Goal: Task Accomplishment & Management: Complete application form

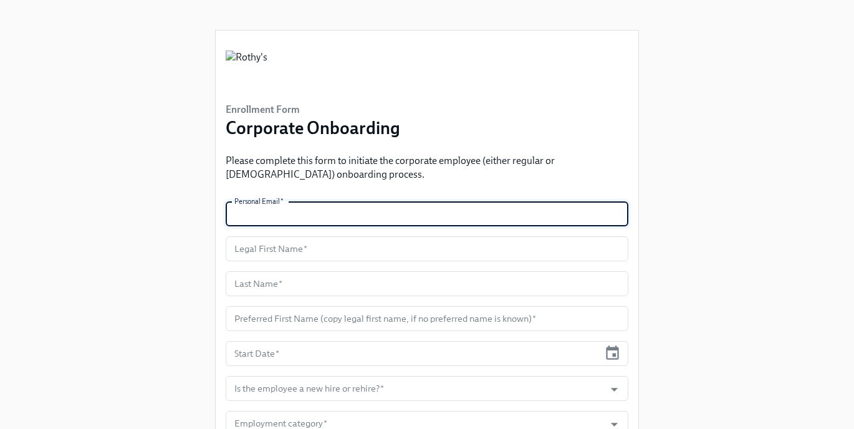
click at [311, 216] on input "text" at bounding box center [427, 213] width 403 height 25
paste input "[EMAIL_ADDRESS][PERSON_NAME][DOMAIN_NAME]"
type input "[EMAIL_ADDRESS][PERSON_NAME][DOMAIN_NAME]"
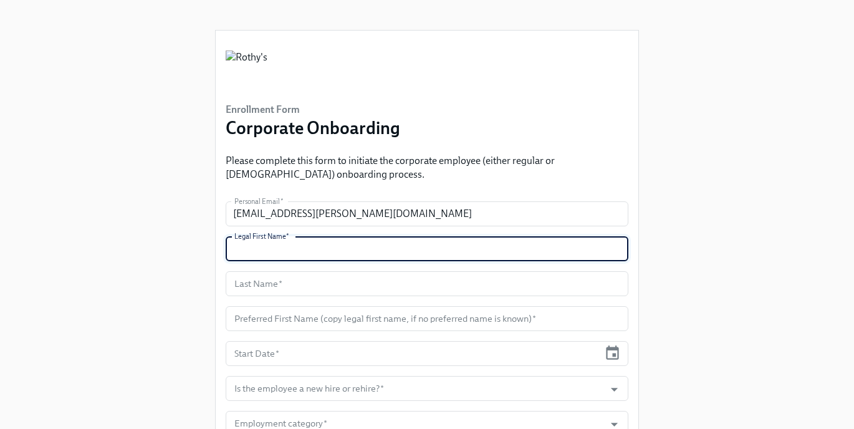
click at [314, 251] on input "text" at bounding box center [427, 248] width 403 height 25
type input "Rissa"
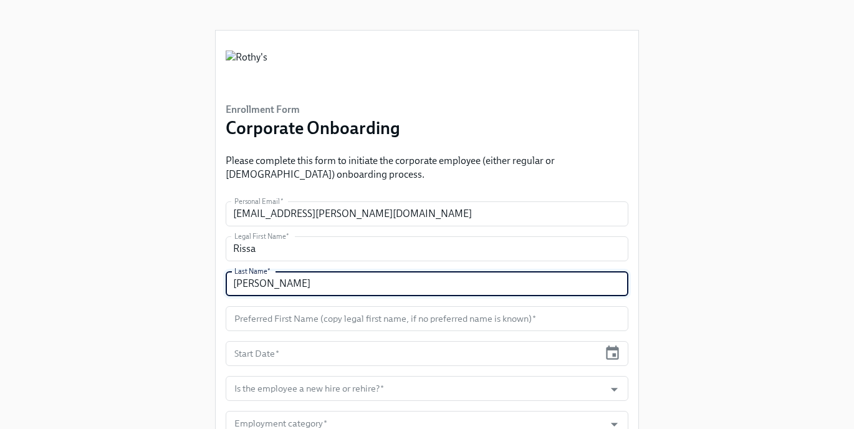
type input "[PERSON_NAME]"
click at [147, 190] on div "Enrollment Form Corporate Onboarding Please complete this form to initiate the …" at bounding box center [427, 385] width 814 height 771
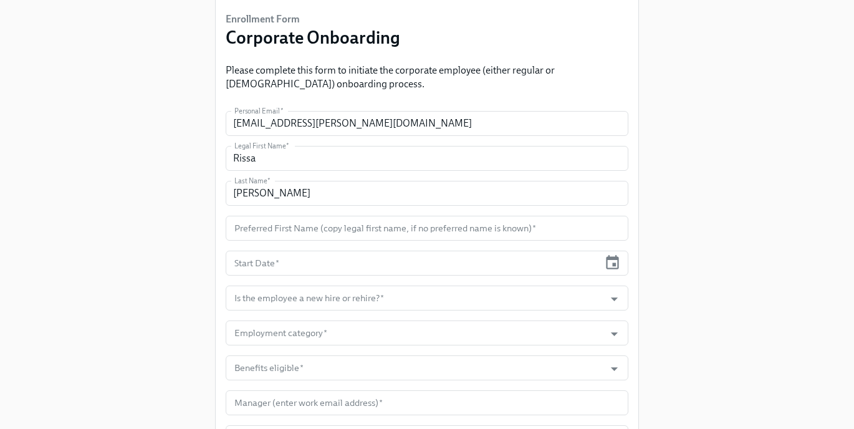
scroll to position [97, 0]
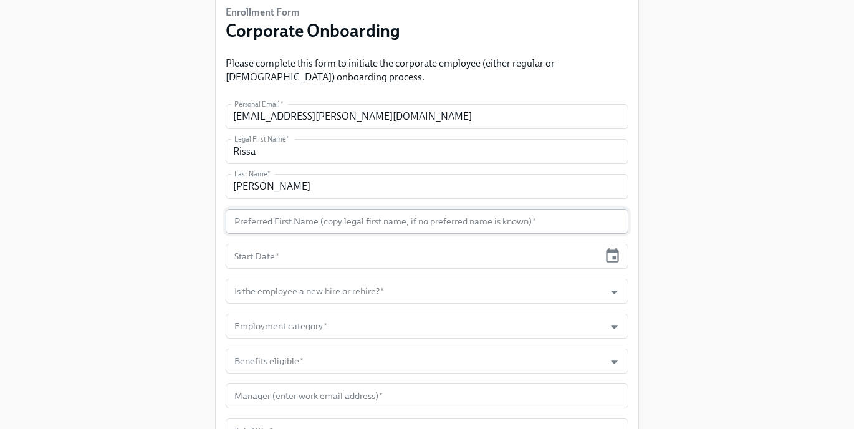
click at [291, 221] on input "text" at bounding box center [427, 221] width 403 height 25
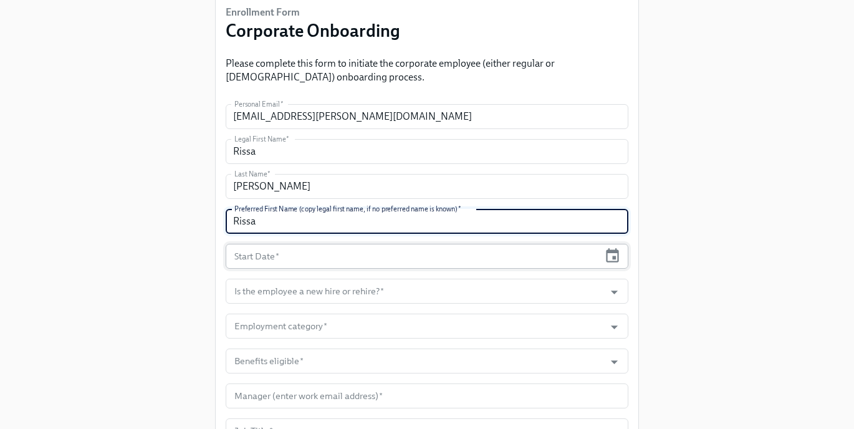
type input "Rissa"
click at [292, 262] on input "text" at bounding box center [413, 256] width 374 height 25
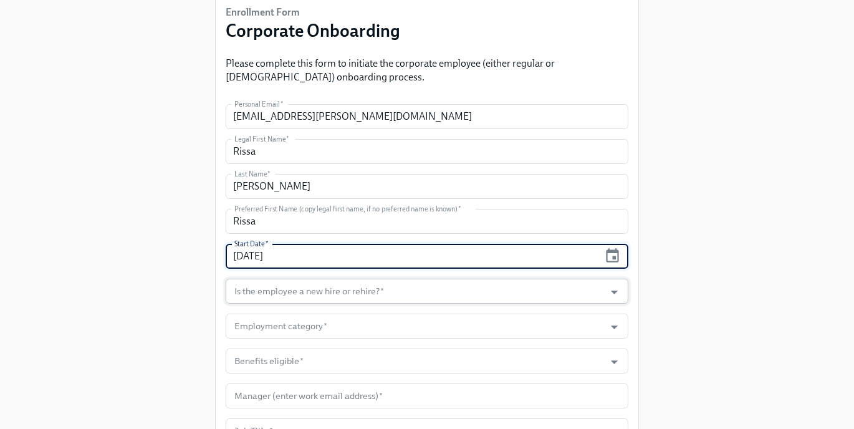
type input "[DATE]"
click at [264, 296] on input "Is the employee a new hire or rehire?   *" at bounding box center [415, 291] width 367 height 25
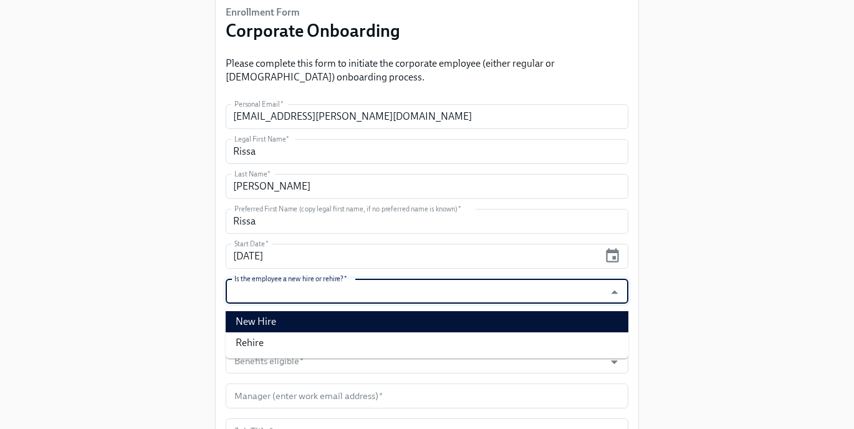
click at [265, 318] on li "New Hire" at bounding box center [427, 321] width 403 height 21
type input "New Hire"
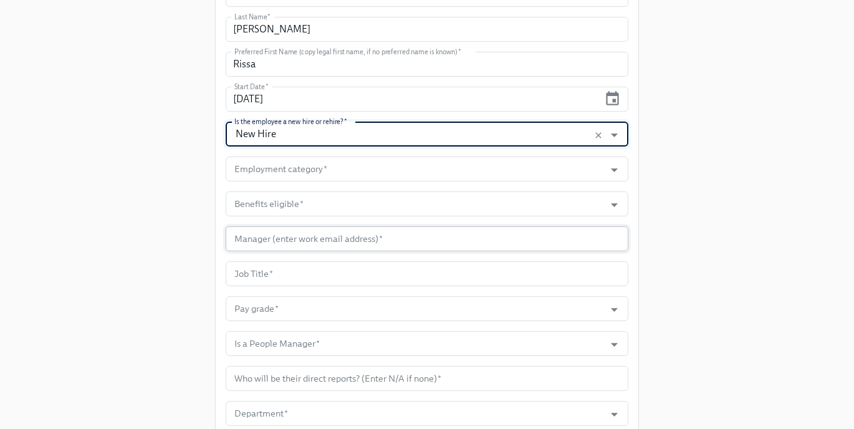
scroll to position [279, 0]
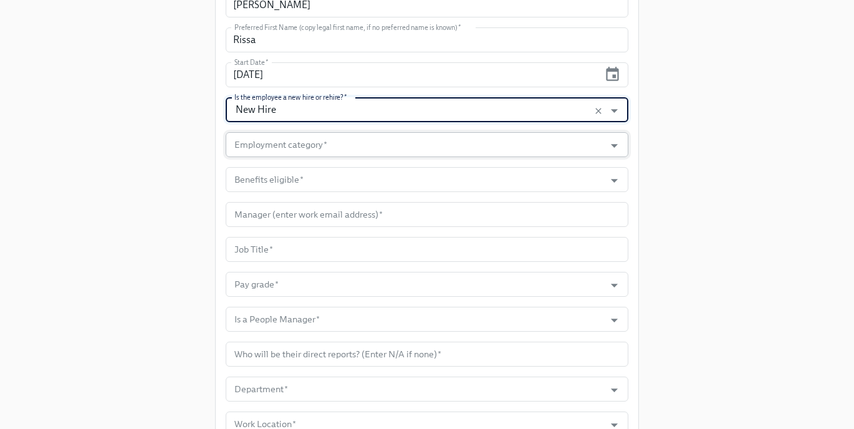
click at [309, 150] on input "Employment category   *" at bounding box center [415, 144] width 367 height 25
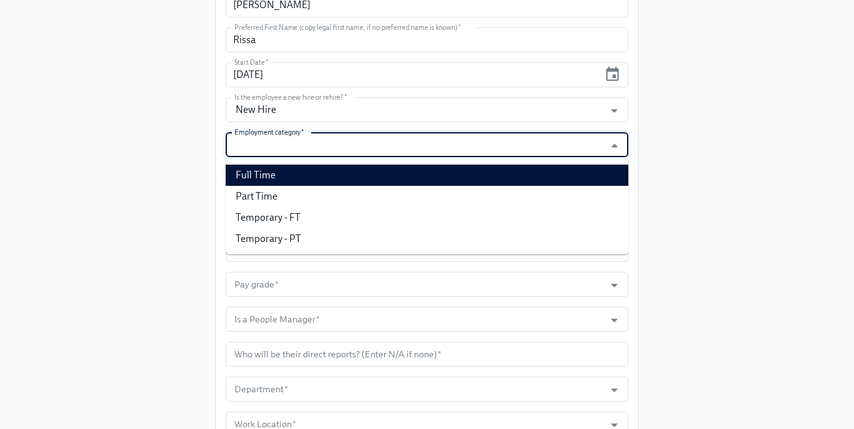
click at [302, 166] on li "Full Time" at bounding box center [427, 175] width 403 height 21
type input "Full Time"
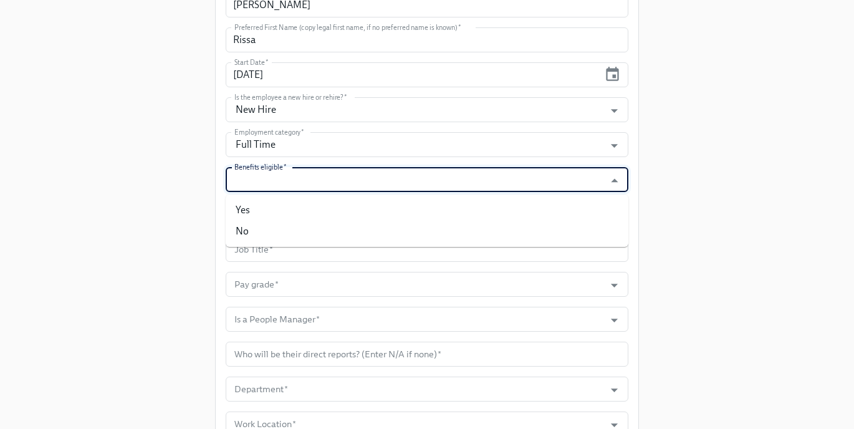
click at [293, 180] on input "Benefits eligible   *" at bounding box center [415, 179] width 367 height 25
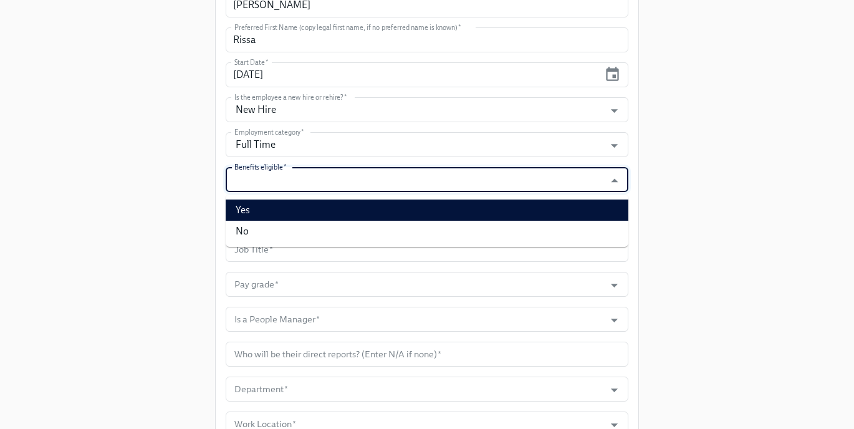
click at [284, 206] on li "Yes" at bounding box center [427, 210] width 403 height 21
type input "Yes"
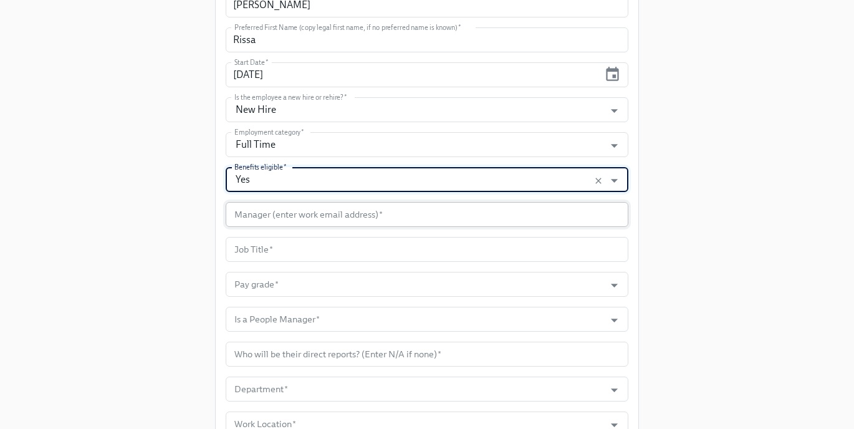
click at [275, 213] on input "text" at bounding box center [427, 214] width 403 height 25
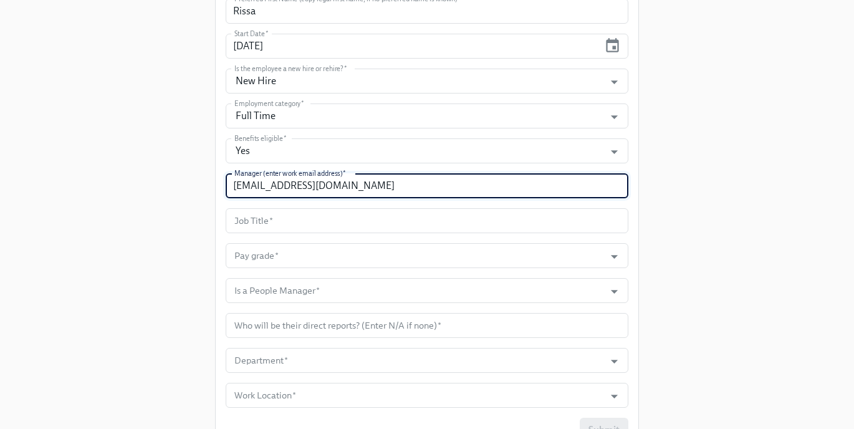
scroll to position [340, 0]
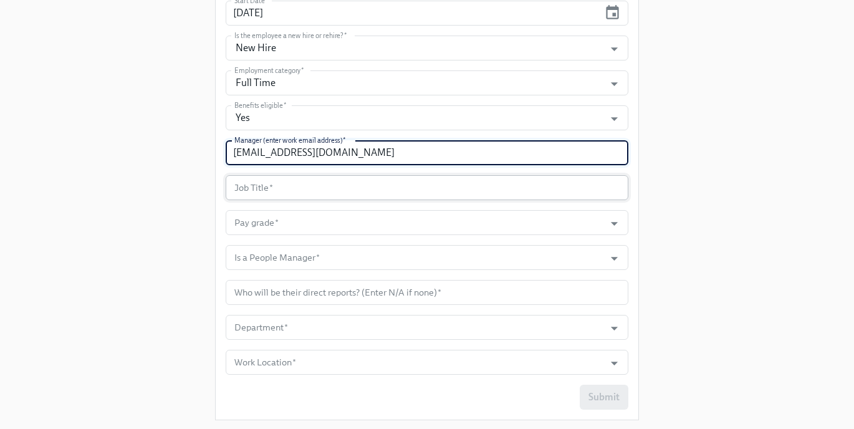
type input "[EMAIL_ADDRESS][DOMAIN_NAME]"
click at [259, 190] on input "text" at bounding box center [427, 187] width 403 height 25
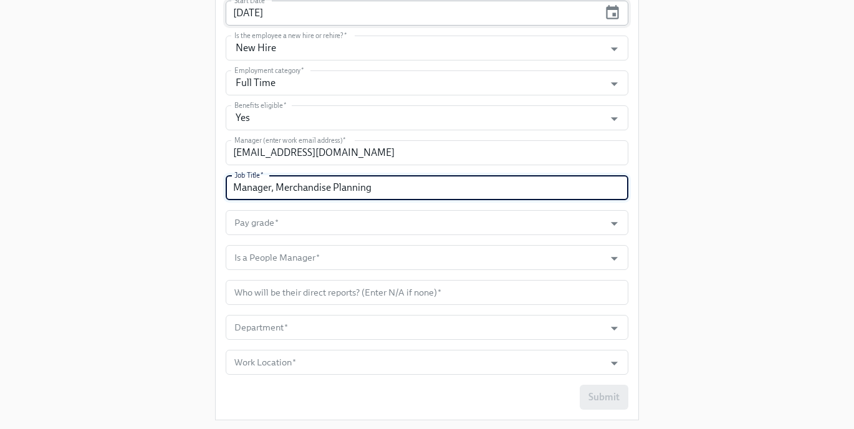
type input "Manager, Merchandise Planning"
click at [289, 220] on input "Pay grade   *" at bounding box center [415, 222] width 367 height 25
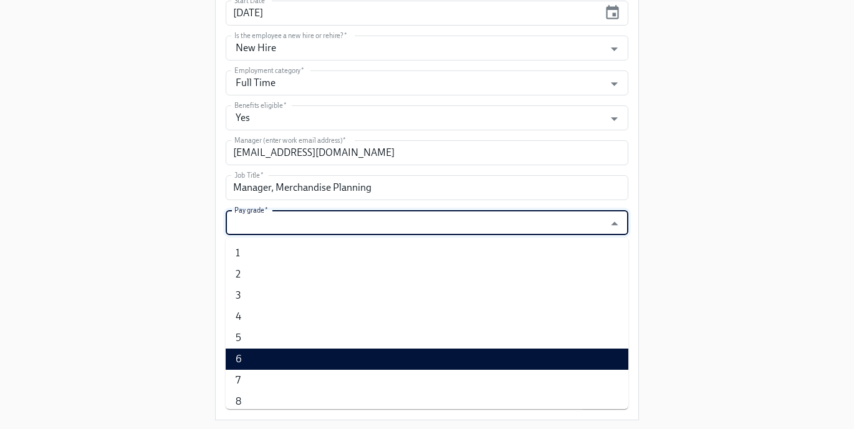
click at [264, 354] on li "6" at bounding box center [427, 359] width 403 height 21
type input "6"
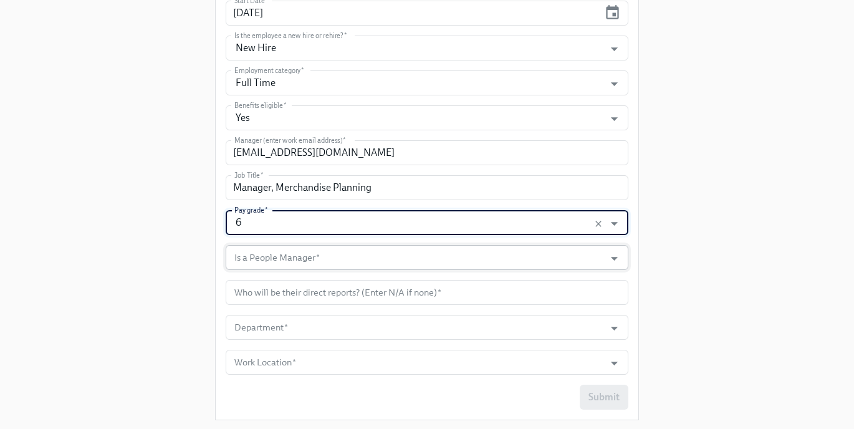
click at [278, 269] on input "Is a People Manager   *" at bounding box center [415, 257] width 367 height 25
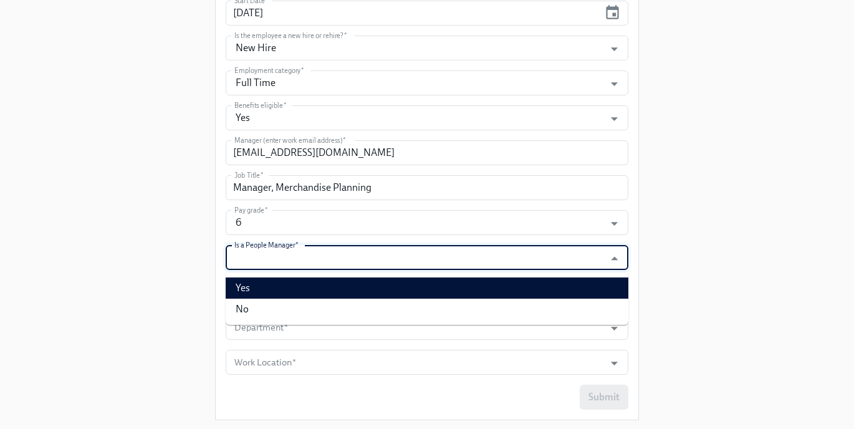
click at [271, 286] on li "Yes" at bounding box center [427, 287] width 403 height 21
type input "Yes"
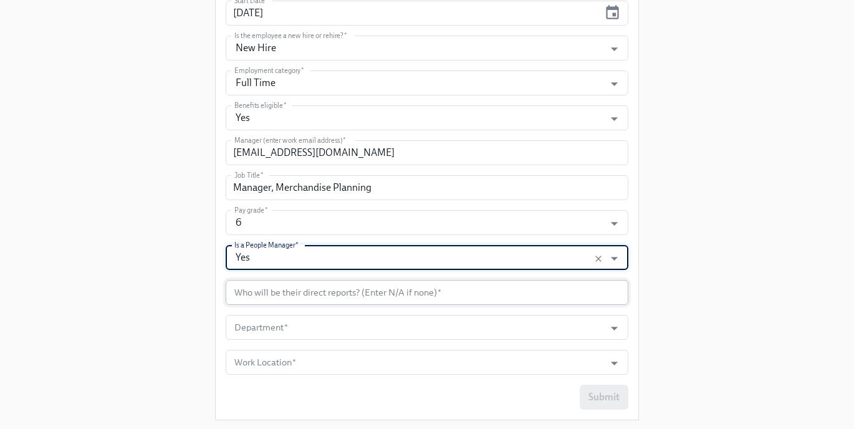
click at [320, 288] on input "text" at bounding box center [427, 292] width 403 height 25
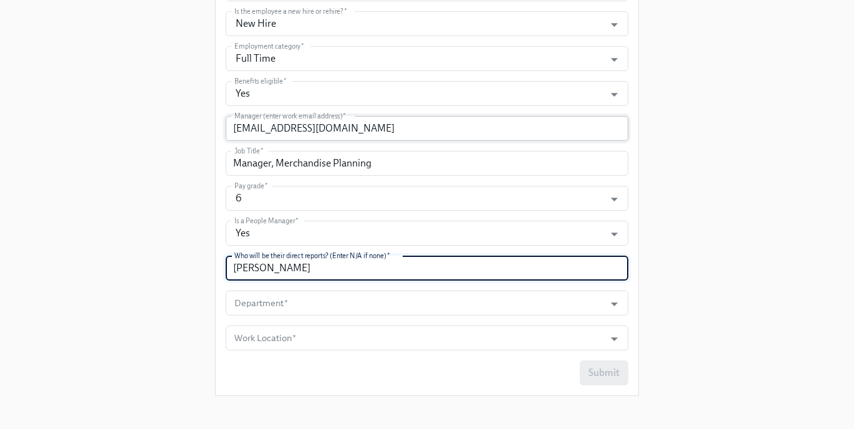
scroll to position [372, 0]
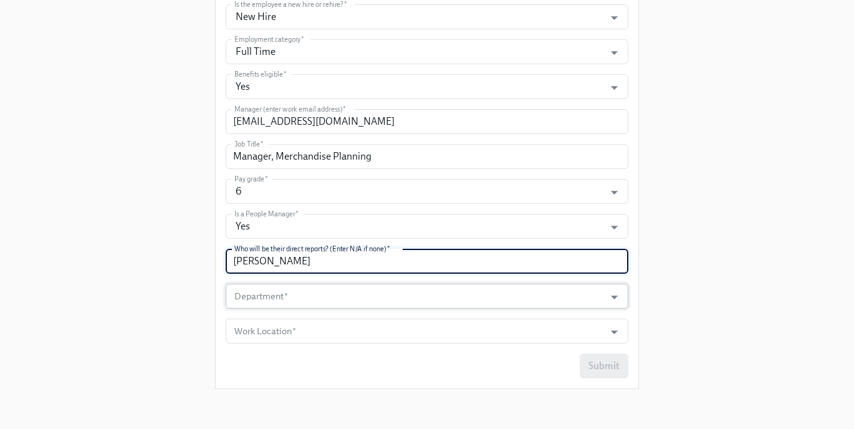
type input "[PERSON_NAME]"
click at [313, 293] on input "Department   *" at bounding box center [415, 296] width 367 height 25
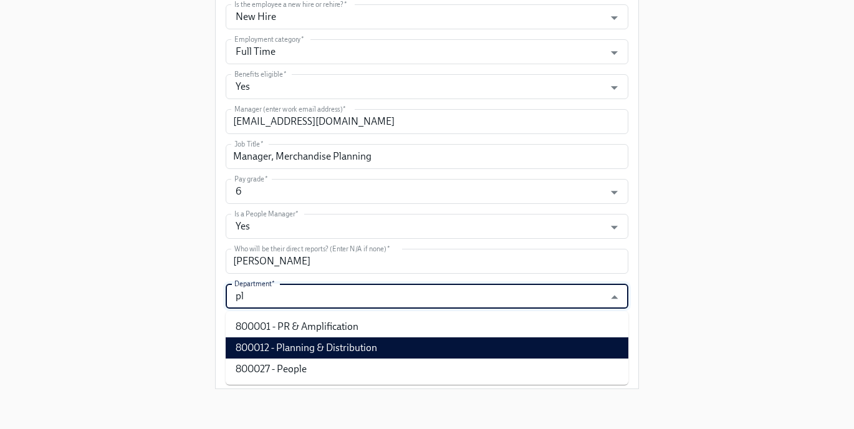
click at [326, 349] on li "800012 - Planning & Distribution" at bounding box center [427, 347] width 403 height 21
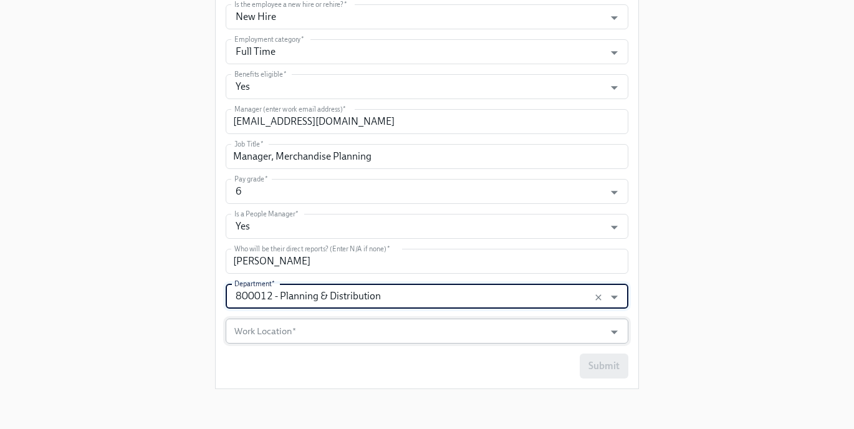
type input "800012 - Planning & Distribution"
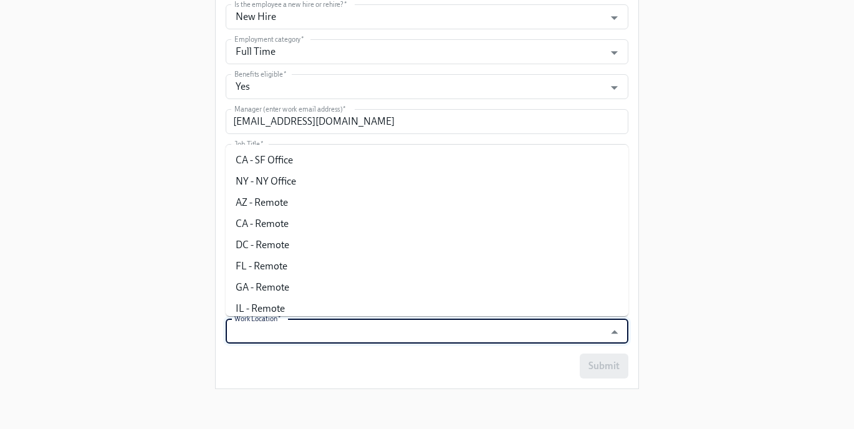
click at [306, 329] on input "Work Location   *" at bounding box center [415, 331] width 367 height 25
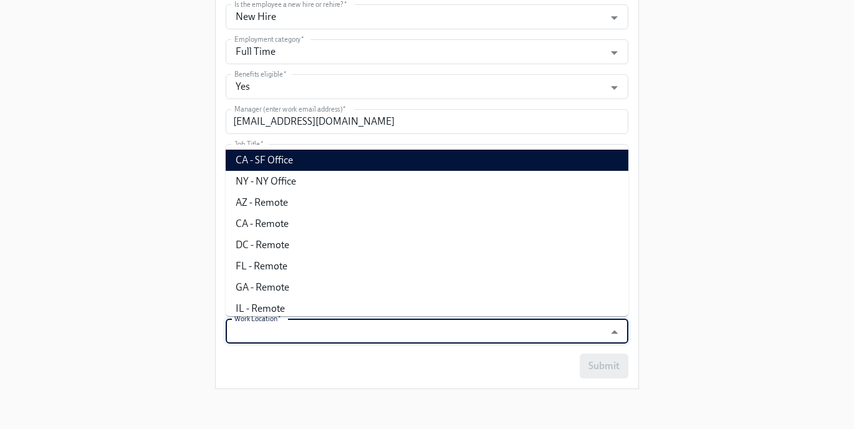
click at [325, 161] on li "CA - SF Office" at bounding box center [427, 160] width 403 height 21
type input "CA - SF Office"
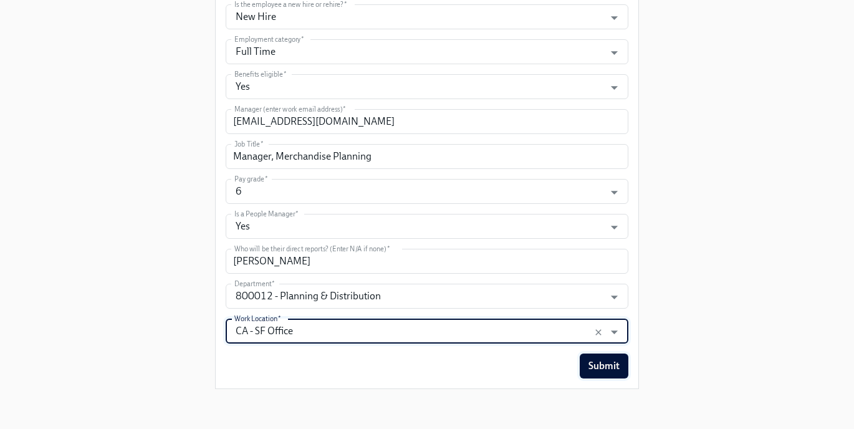
click at [614, 364] on span "Submit" at bounding box center [604, 366] width 31 height 12
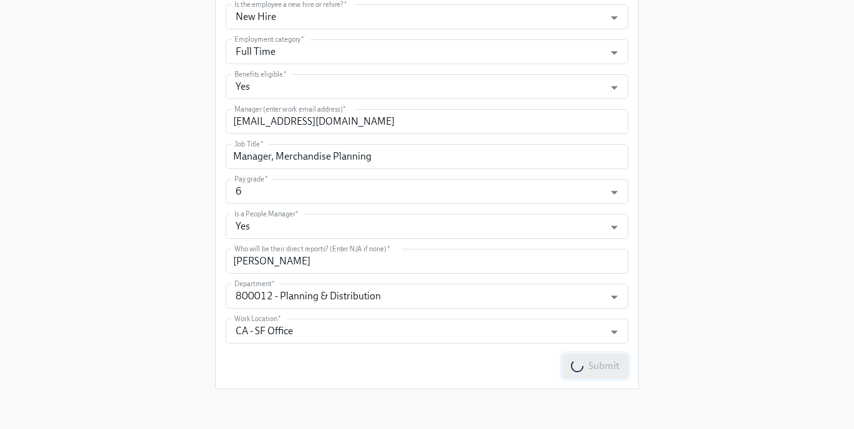
scroll to position [0, 0]
